Goal: Task Accomplishment & Management: Complete application form

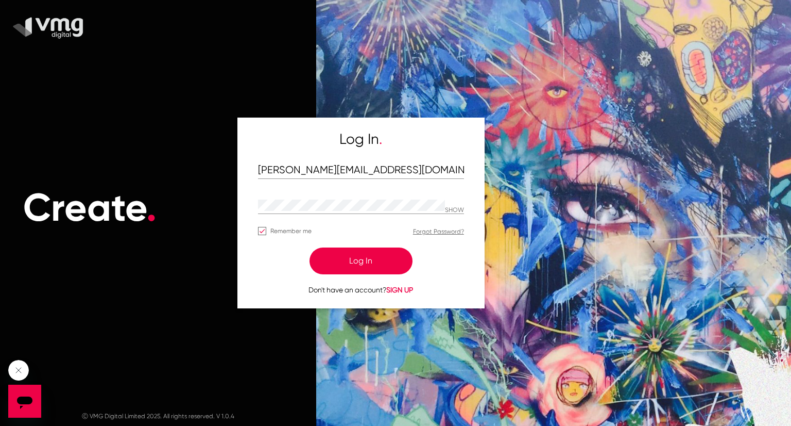
click at [355, 258] on button "Log In" at bounding box center [361, 260] width 103 height 27
click at [346, 264] on button "Log In" at bounding box center [361, 260] width 103 height 27
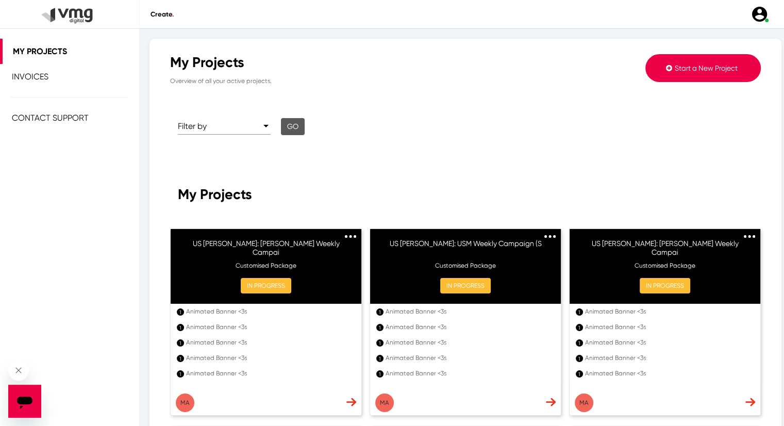
click at [674, 66] on span "Start a New Project" at bounding box center [705, 68] width 63 height 8
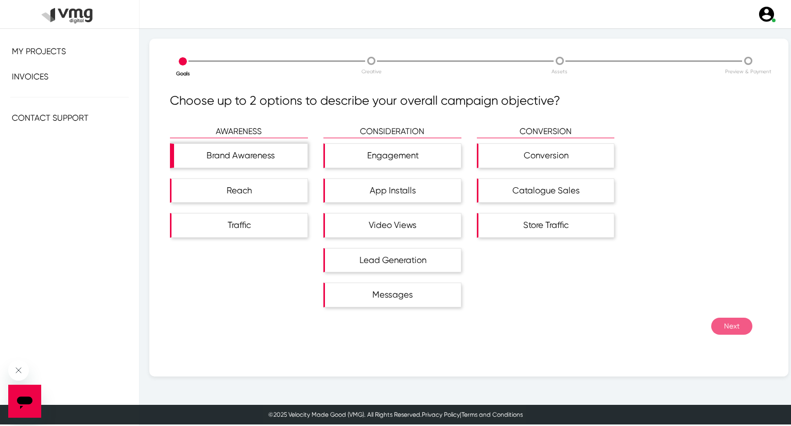
click at [276, 158] on div "Brand Awareness" at bounding box center [240, 156] width 133 height 24
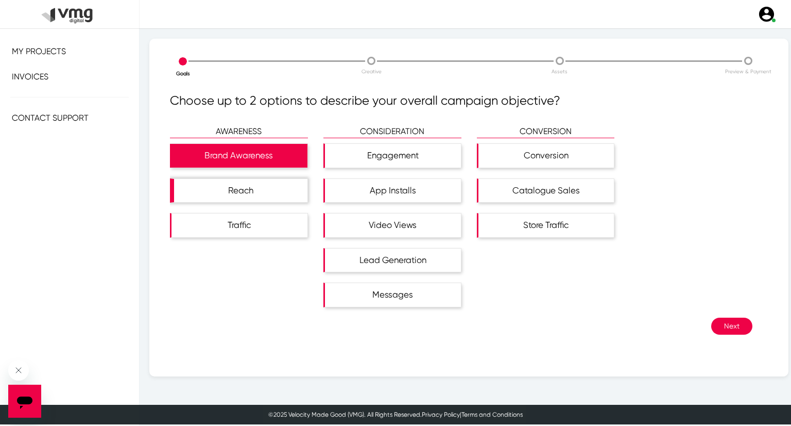
click at [274, 190] on div "Reach" at bounding box center [240, 191] width 133 height 24
click at [725, 321] on button "Next" at bounding box center [732, 325] width 41 height 17
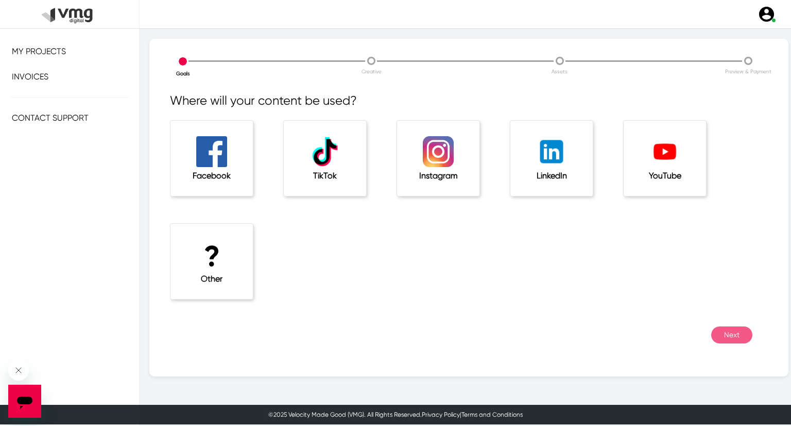
click at [240, 272] on div "? Other" at bounding box center [212, 261] width 82 height 75
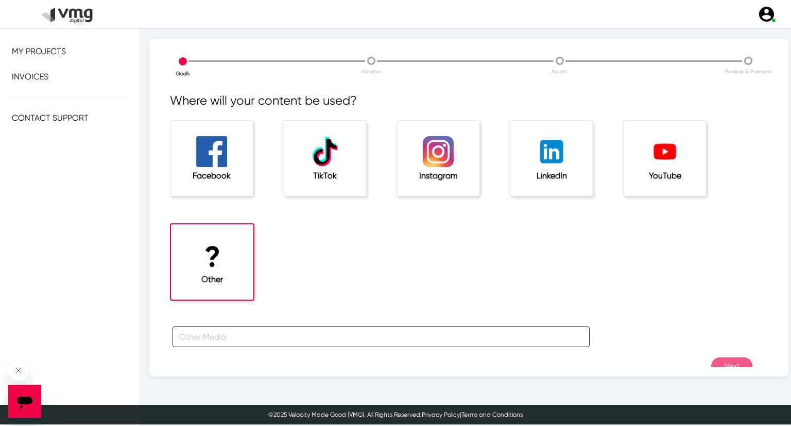
click at [241, 342] on input "text" at bounding box center [381, 336] width 417 height 21
type input "For [PERSON_NAME] Campaign"
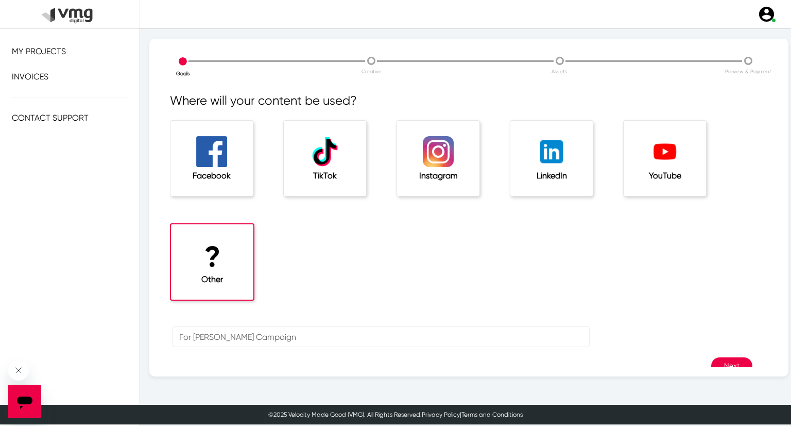
click at [732, 359] on button "Next" at bounding box center [732, 365] width 41 height 17
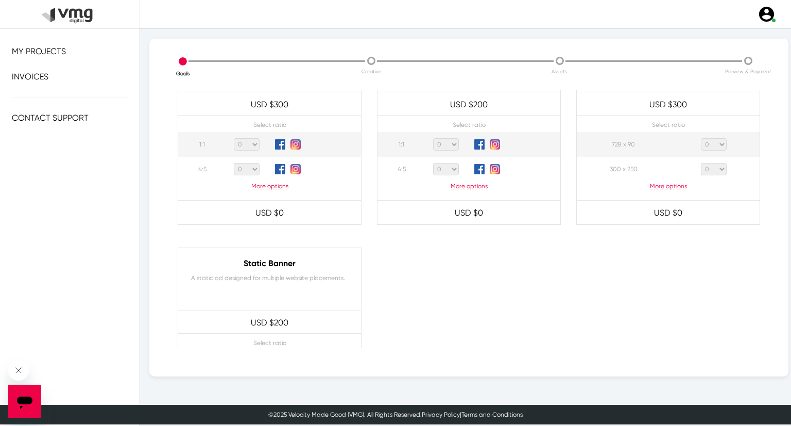
click at [662, 184] on p "More options" at bounding box center [668, 185] width 183 height 9
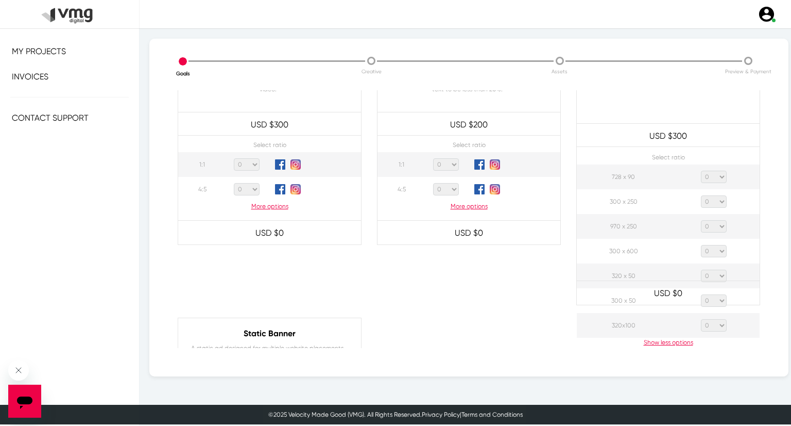
scroll to position [515, 0]
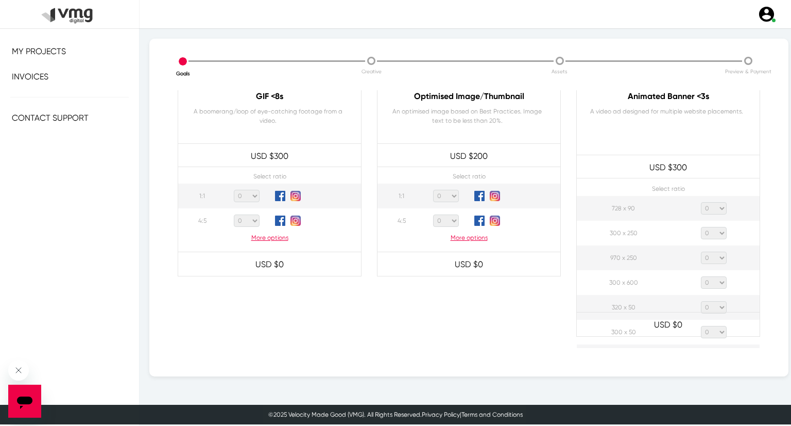
click at [706, 209] on select "0 1 2 3 4 5 6 7 8 9 10 11 12 13 14 15 16 17 18 19 20" at bounding box center [714, 208] width 26 height 12
click at [701, 202] on select "0 1 2 3 4 5 6 7 8 9 10 11 12 13 14 15 16 17 18 19 20" at bounding box center [714, 208] width 26 height 12
click at [707, 210] on select "0 1 2 3 4 5 6 7 8 9 10 11 12 13 14 15 16 17 18 19 20" at bounding box center [714, 208] width 26 height 12
select select "1"
click at [701, 202] on select "0 1 2 3 4 5 6 7 8 9 10 11 12 13 14 15 16 17 18 19 20" at bounding box center [714, 208] width 26 height 12
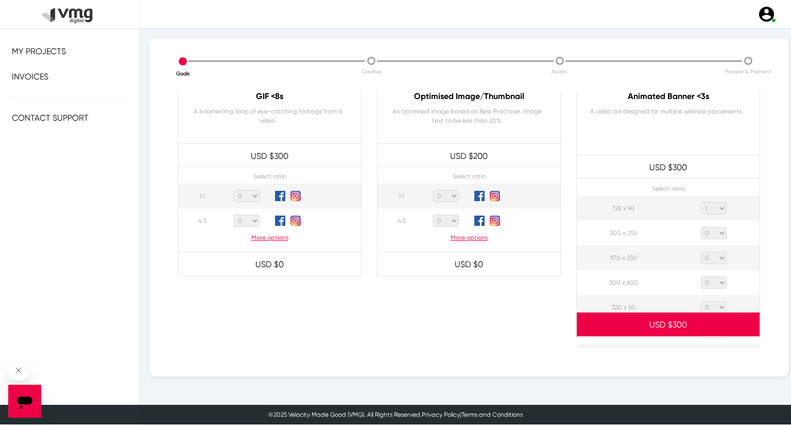
click at [713, 233] on select "0 1 2 3 4 5 6 7 8 9 10 11 12 13 14 15 16 17 18 19 20" at bounding box center [714, 233] width 26 height 12
select select "1"
click at [701, 227] on select "0 1 2 3 4 5 6 7 8 9 10 11 12 13 14 15 16 17 18 19 20" at bounding box center [714, 233] width 26 height 12
click at [717, 256] on select "0 1 2 3 4 5 6 7 8 9 10 11 12 13 14 15 16 17 18 19 20" at bounding box center [714, 257] width 26 height 12
select select "1"
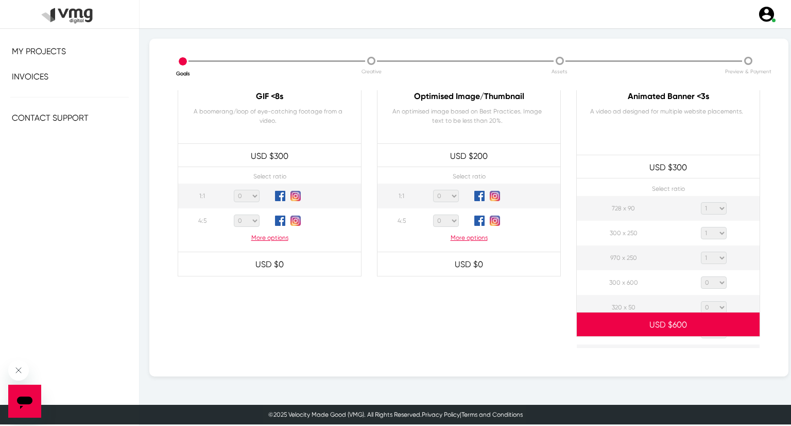
click at [701, 251] on select "0 1 2 3 4 5 6 7 8 9 10 11 12 13 14 15 16 17 18 19 20" at bounding box center [714, 257] width 26 height 12
drag, startPoint x: 713, startPoint y: 283, endPoint x: 713, endPoint y: 277, distance: 6.2
click at [713, 283] on select "0 1 2 3 4 5 6 7 8 9 10 11 12 13 14 15 16 17 18 19 20" at bounding box center [714, 282] width 26 height 12
select select "1"
click at [701, 276] on select "0 1 2 3 4 5 6 7 8 9 10 11 12 13 14 15 16 17 18 19 20" at bounding box center [714, 282] width 26 height 12
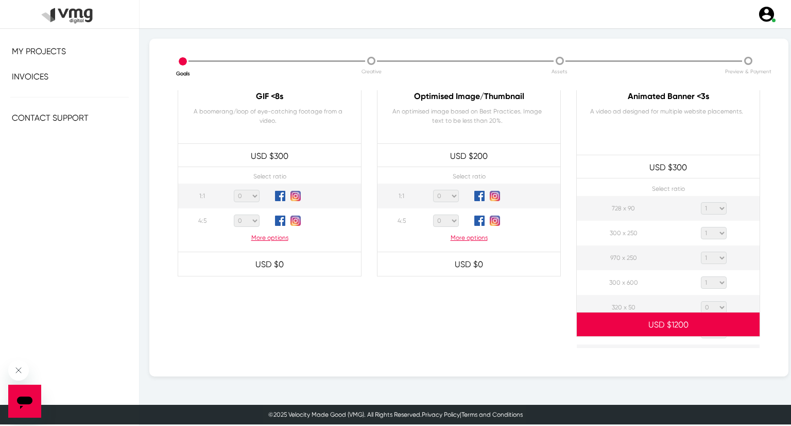
drag, startPoint x: 713, startPoint y: 307, endPoint x: 713, endPoint y: 300, distance: 6.7
click at [713, 307] on select "0 1 2 3 4 5 6 7 8 9 10 11 12 13 14 15 16 17 18 19 20" at bounding box center [714, 307] width 26 height 12
select select "1"
click at [701, 301] on select "0 1 2 3 4 5 6 7 8 9 10 11 12 13 14 15 16 17 18 19 20" at bounding box center [714, 307] width 26 height 12
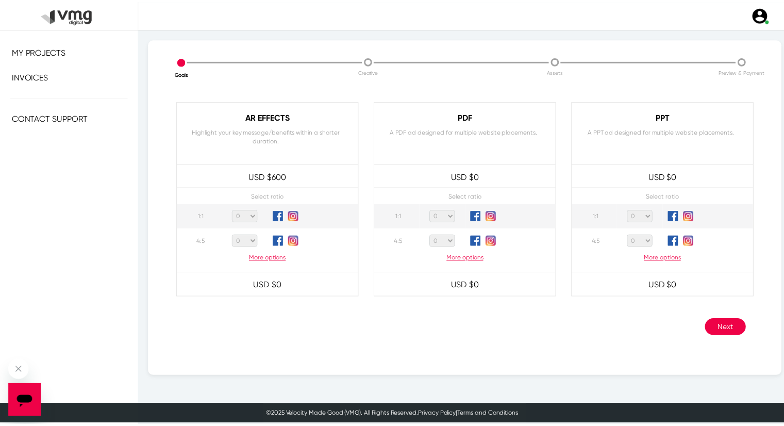
scroll to position [983, 0]
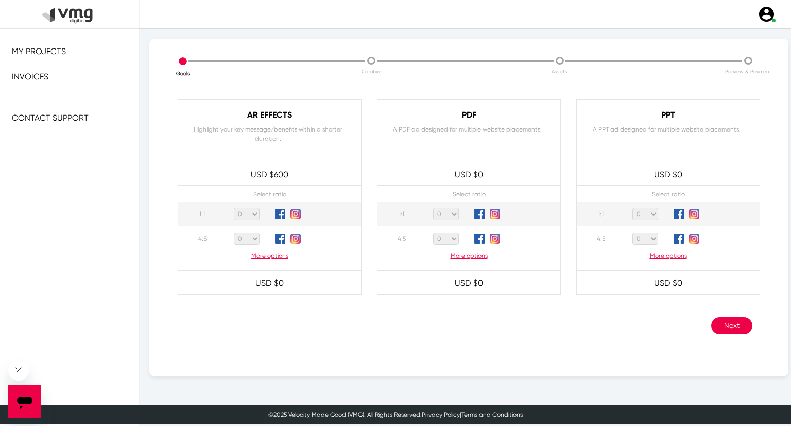
click at [716, 323] on button "Next" at bounding box center [732, 325] width 41 height 17
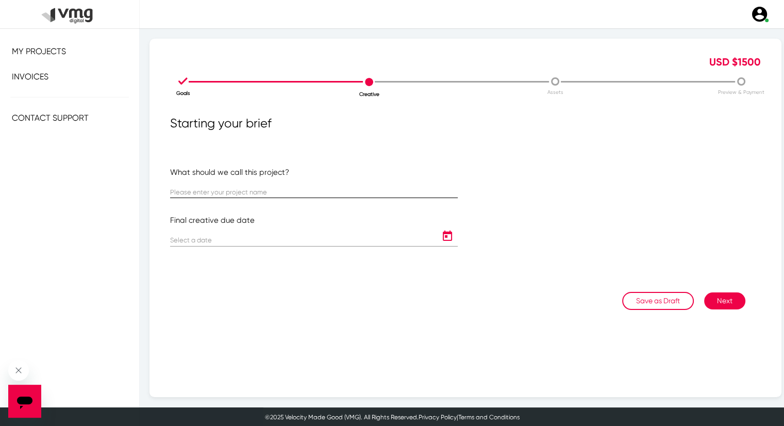
click at [218, 187] on div at bounding box center [313, 188] width 287 height 20
paste input "US [PERSON_NAME]: USM [DATE] Banner Template"
type input "US [PERSON_NAME]: USM [DATE] Banner Template"
click at [440, 235] on icon "Open calendar" at bounding box center [447, 236] width 16 height 12
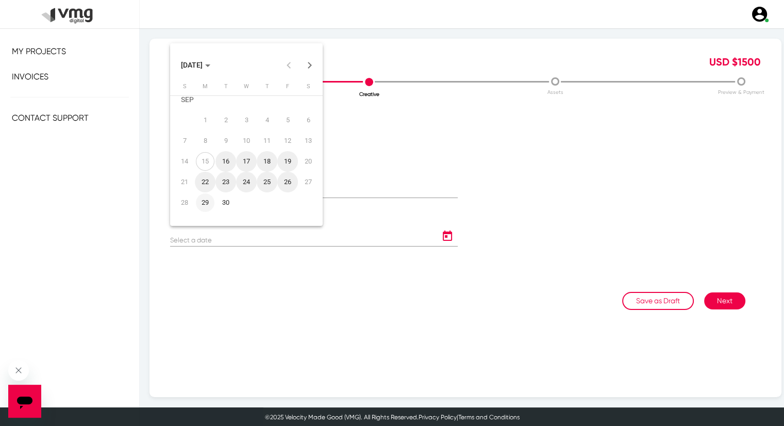
click at [207, 201] on div "29" at bounding box center [205, 202] width 19 height 19
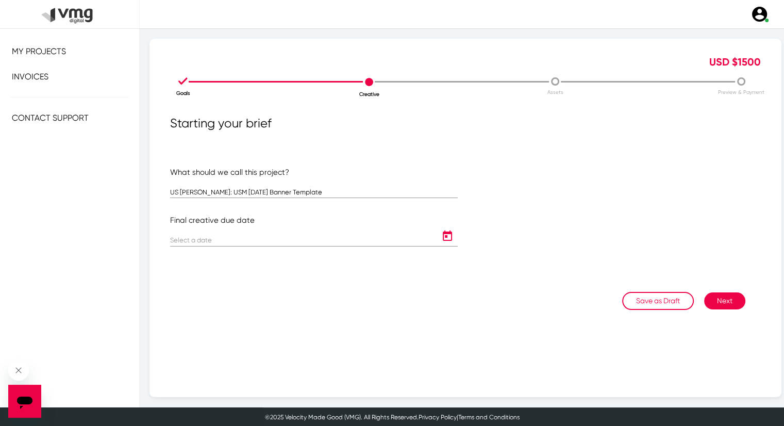
type input "[DATE]"
click at [447, 233] on icon "Open calendar" at bounding box center [447, 235] width 9 height 10
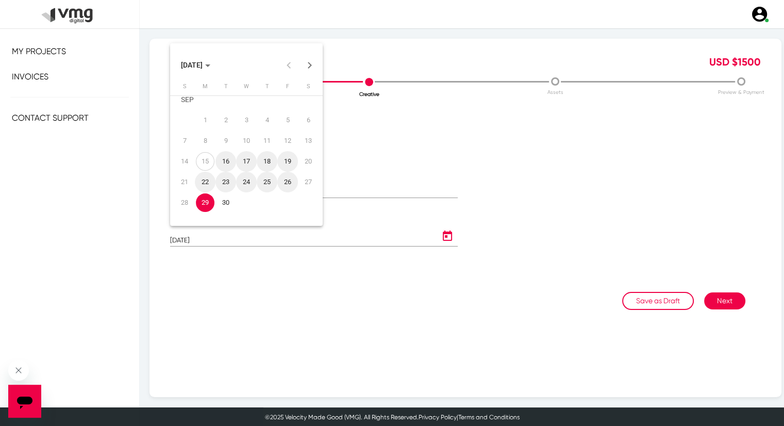
click at [308, 182] on div "27" at bounding box center [308, 182] width 19 height 19
click at [748, 285] on div at bounding box center [392, 213] width 784 height 426
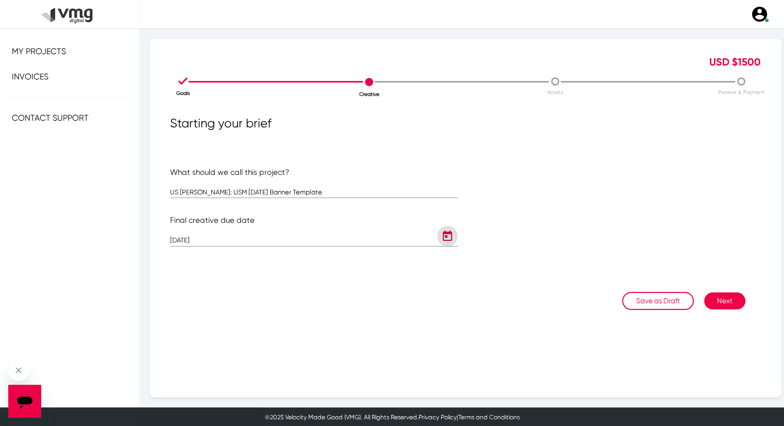
click at [727, 298] on button "Next" at bounding box center [724, 300] width 41 height 17
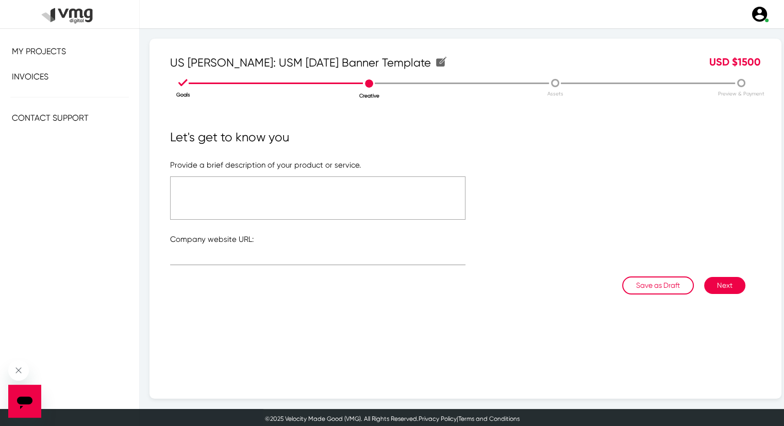
click at [262, 189] on textarea at bounding box center [317, 197] width 295 height 43
type textarea "Please refer to the attached link"
click at [243, 248] on div at bounding box center [317, 255] width 295 height 20
type input "u"
type input "U"
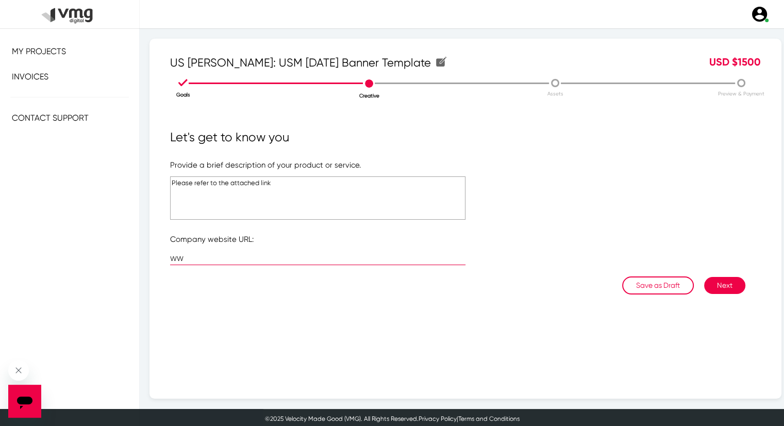
type input "W"
type input "N"
type input "[URL][DOMAIN_NAME]"
click at [264, 182] on textarea "Please refer to the attached link" at bounding box center [317, 197] width 295 height 43
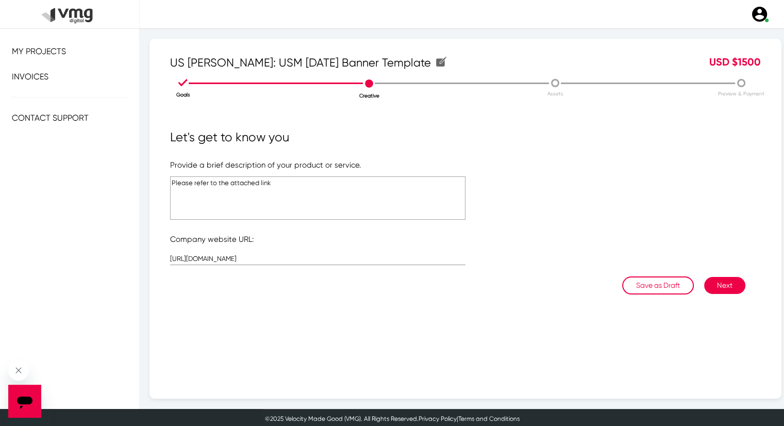
click at [264, 182] on textarea "Please refer to the attached link" at bounding box center [317, 197] width 295 height 43
click at [708, 274] on form "Provide a brief description of your product or service. Please refer to the att…" at bounding box center [465, 217] width 590 height 117
click at [714, 285] on button "Next" at bounding box center [724, 285] width 41 height 17
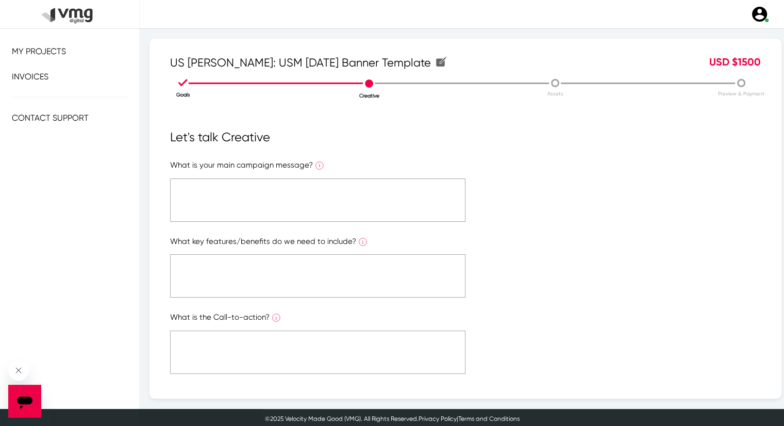
click at [242, 212] on textarea at bounding box center [317, 199] width 295 height 43
paste textarea "Please refer to the attached link"
type textarea "Please refer to the attached link"
click at [247, 270] on textarea at bounding box center [317, 275] width 295 height 43
paste textarea "Please refer to the attached link"
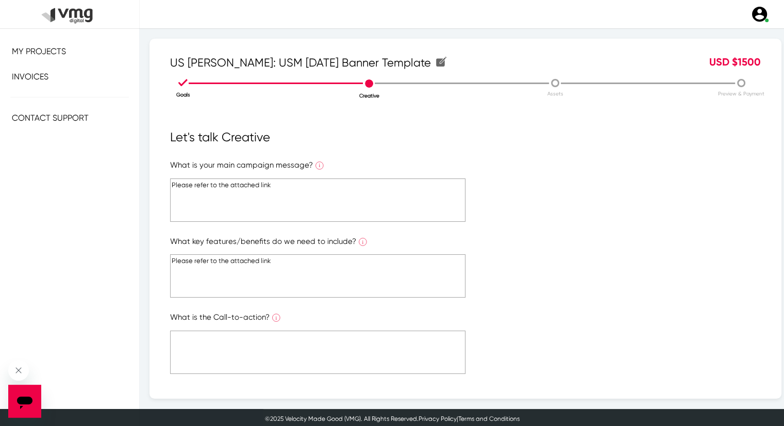
scroll to position [52, 0]
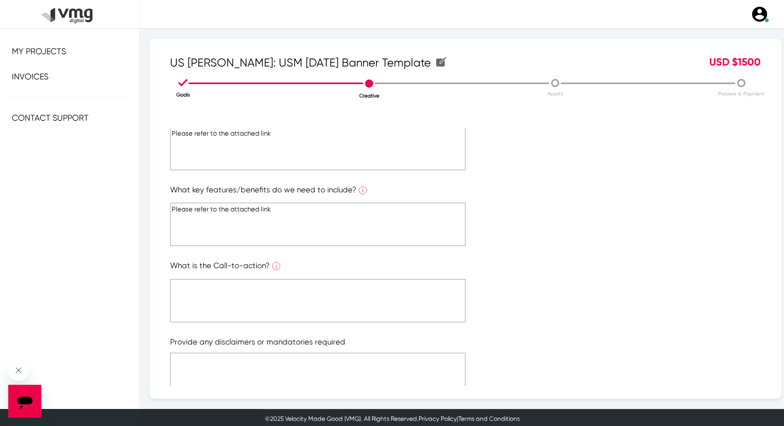
type textarea "Please refer to the attached link"
click at [287, 309] on textarea at bounding box center [317, 300] width 295 height 43
paste textarea "Please refer to the attached link"
type textarea "Please refer to the attached link"
click at [295, 376] on textarea at bounding box center [317, 373] width 295 height 43
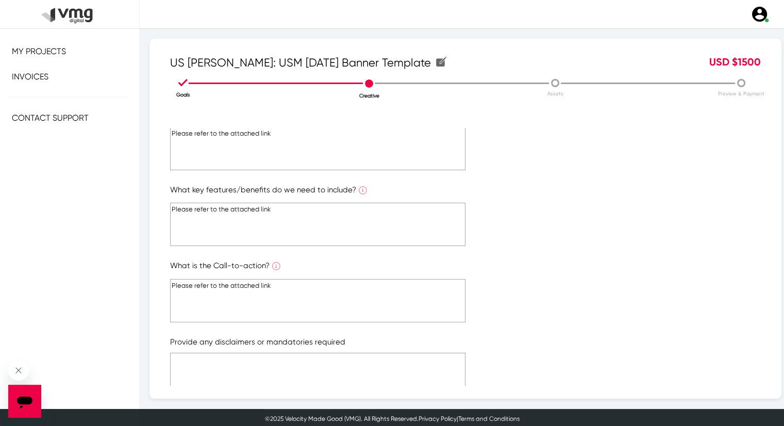
paste textarea "Please refer to the attached link"
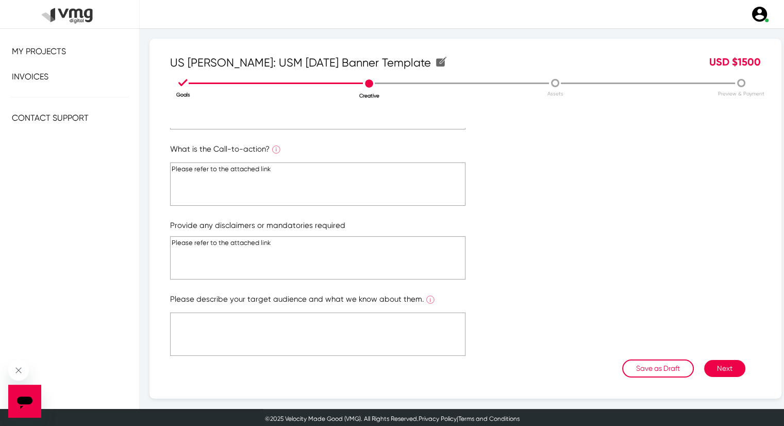
scroll to position [174, 0]
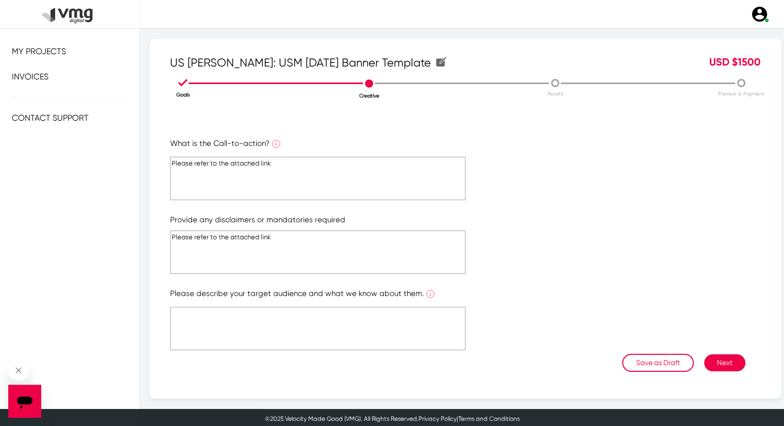
type textarea "Please refer to the attached link"
click at [290, 284] on form "What is your main campaign message? What is the ONE main message you want to co…" at bounding box center [465, 170] width 590 height 368
click at [296, 323] on textarea at bounding box center [317, 328] width 295 height 43
paste textarea "Please refer to the attached link"
type textarea "Please refer to the attached link"
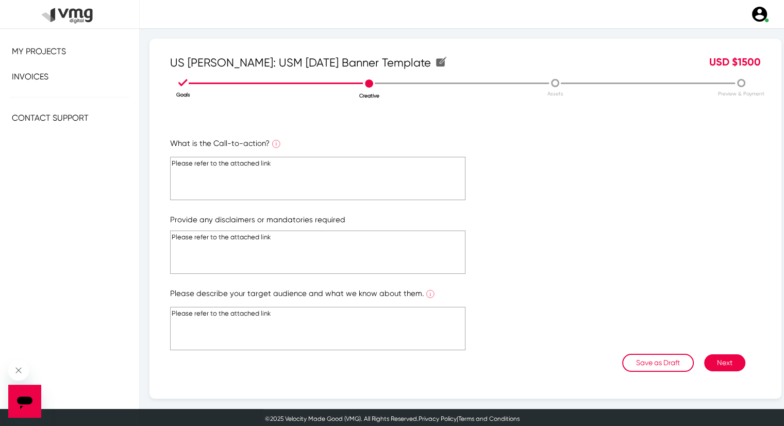
click at [713, 354] on button "Next" at bounding box center [724, 362] width 41 height 17
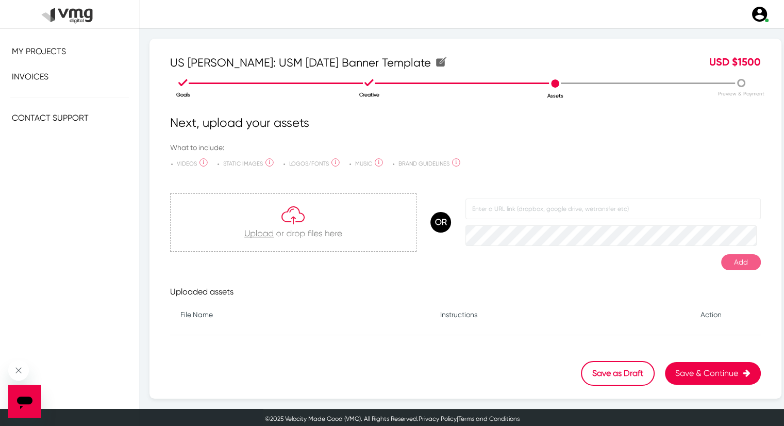
click at [512, 220] on form at bounding box center [612, 221] width 295 height 47
click at [513, 209] on input "text" at bounding box center [612, 208] width 295 height 21
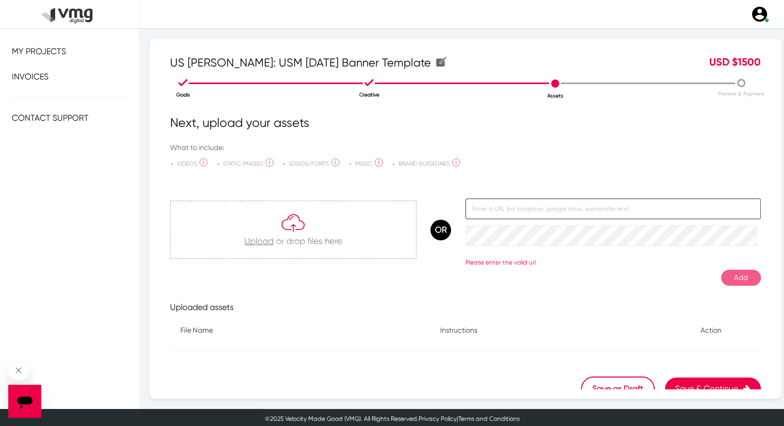
paste input "[URL][DOMAIN_NAME]"
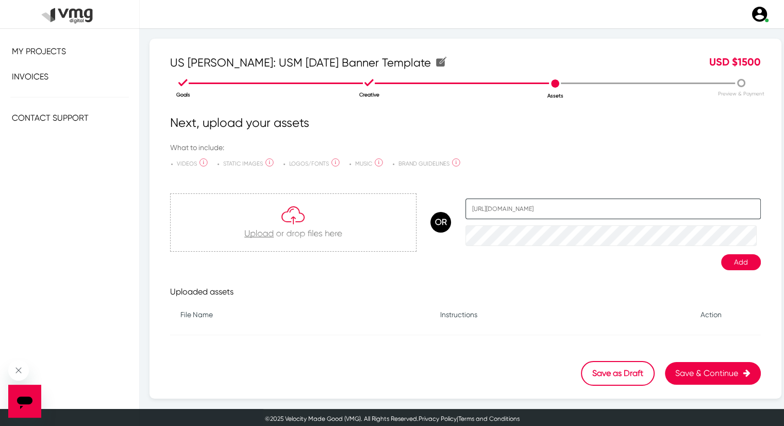
scroll to position [0, 33]
type input "[URL][DOMAIN_NAME]"
click at [725, 264] on button "Add" at bounding box center [741, 262] width 40 height 16
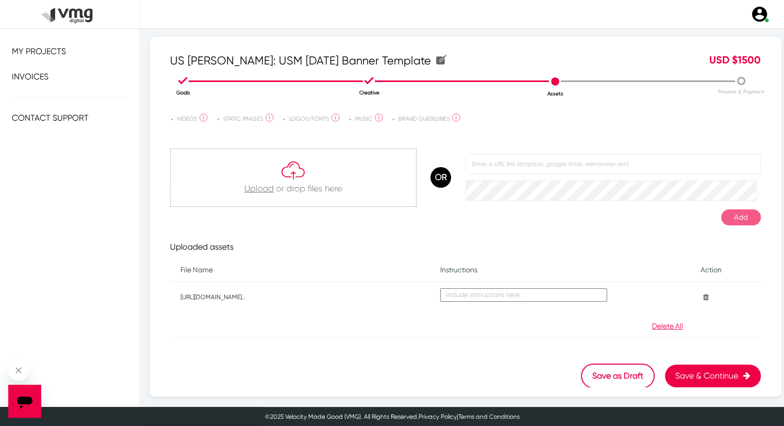
scroll to position [2, 0]
click at [667, 374] on button "Save & Continue" at bounding box center [713, 375] width 96 height 23
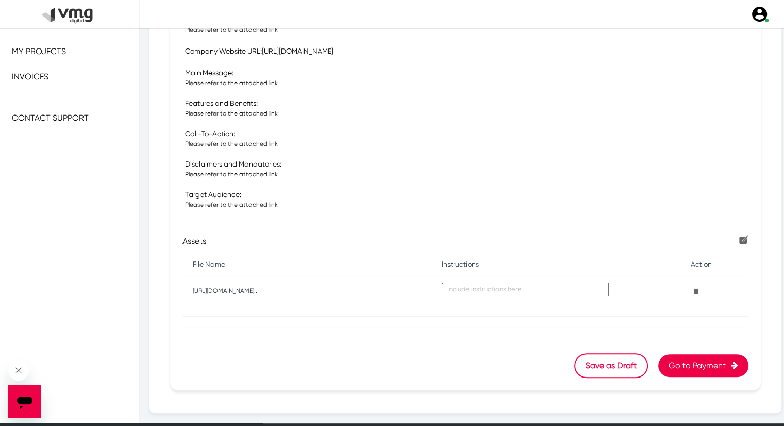
scroll to position [303, 0]
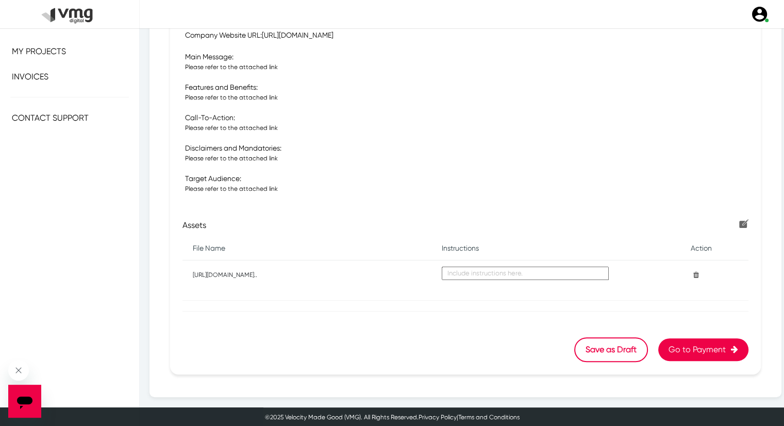
click at [690, 350] on button "Go to Payment" at bounding box center [703, 349] width 90 height 23
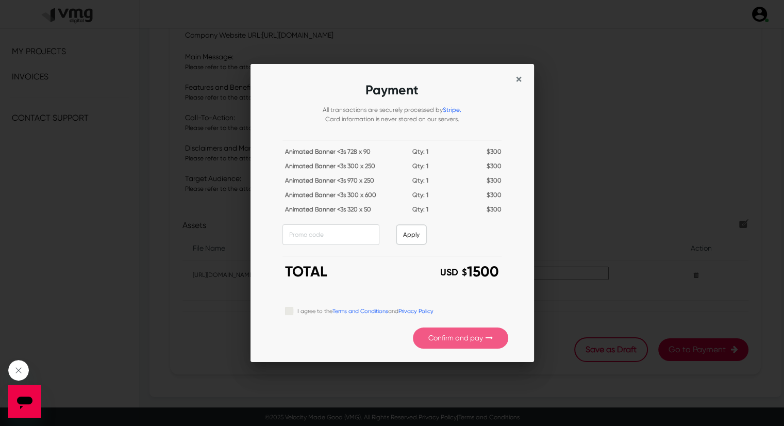
scroll to position [0, 0]
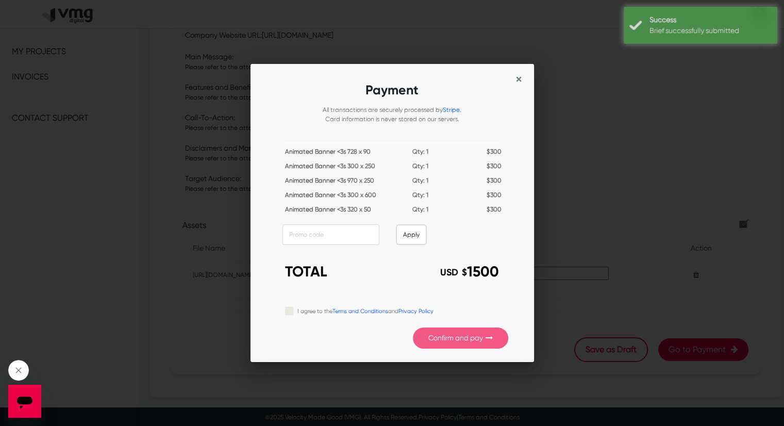
click at [297, 309] on label "I agree to the Terms and Conditions and Privacy Policy" at bounding box center [365, 309] width 136 height 11
click at [292, 309] on input "I agree to the Terms and Conditions and Privacy Policy" at bounding box center [289, 309] width 8 height 10
checkbox input "true"
click at [454, 338] on button "Confirm and pay" at bounding box center [460, 337] width 95 height 21
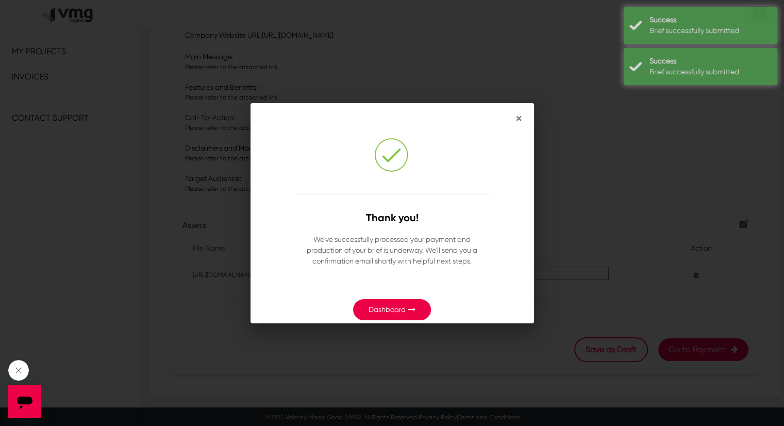
click at [404, 306] on link "Dashboard" at bounding box center [386, 309] width 37 height 8
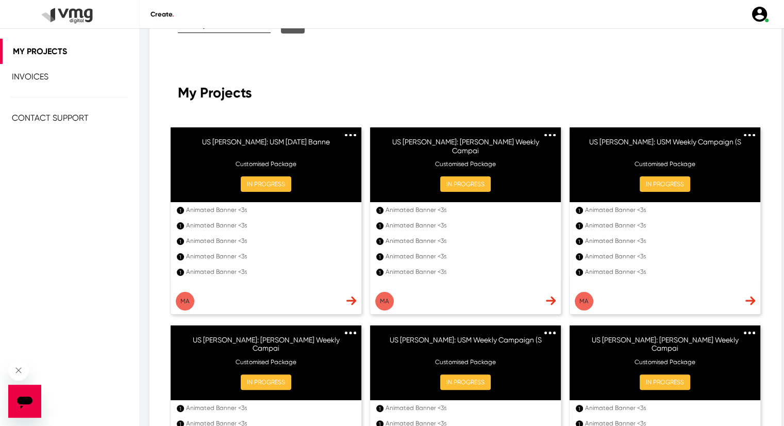
scroll to position [131, 0]
